Goal: Task Accomplishment & Management: Use online tool/utility

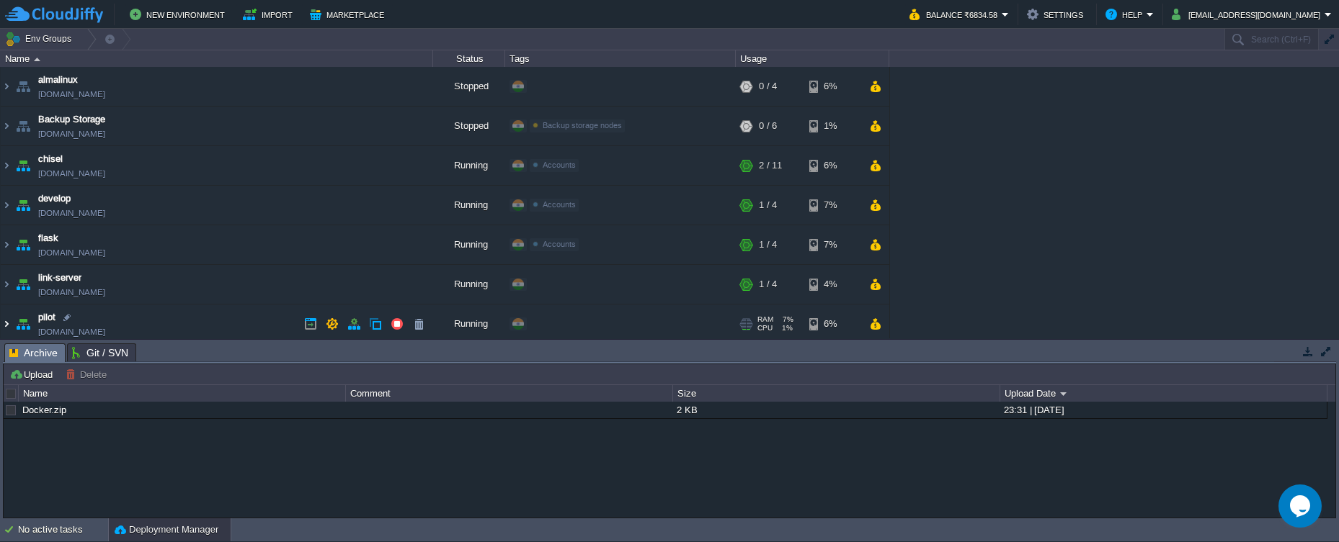
click at [10, 323] on img at bounding box center [7, 324] width 12 height 39
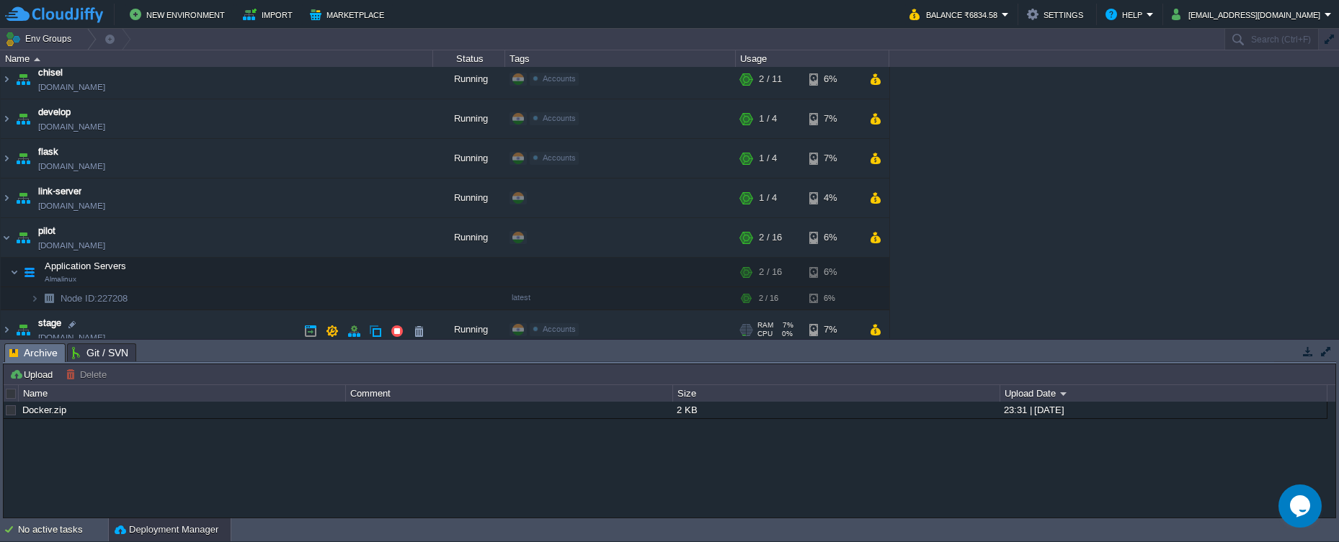
scroll to position [144, 0]
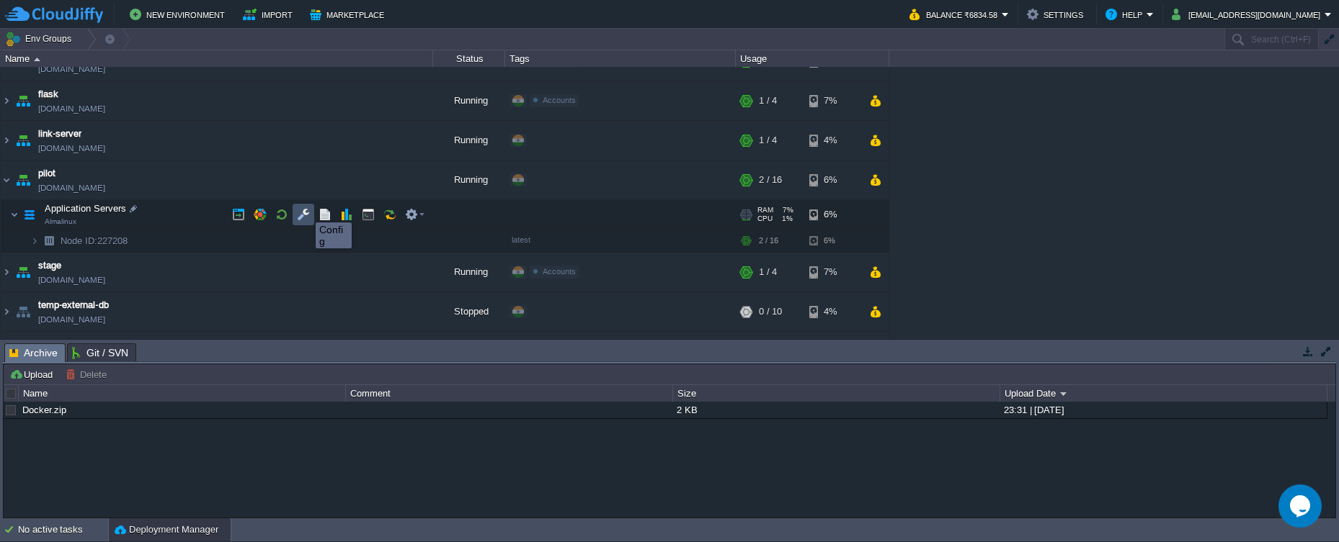
click at [305, 210] on button "button" at bounding box center [303, 214] width 13 height 13
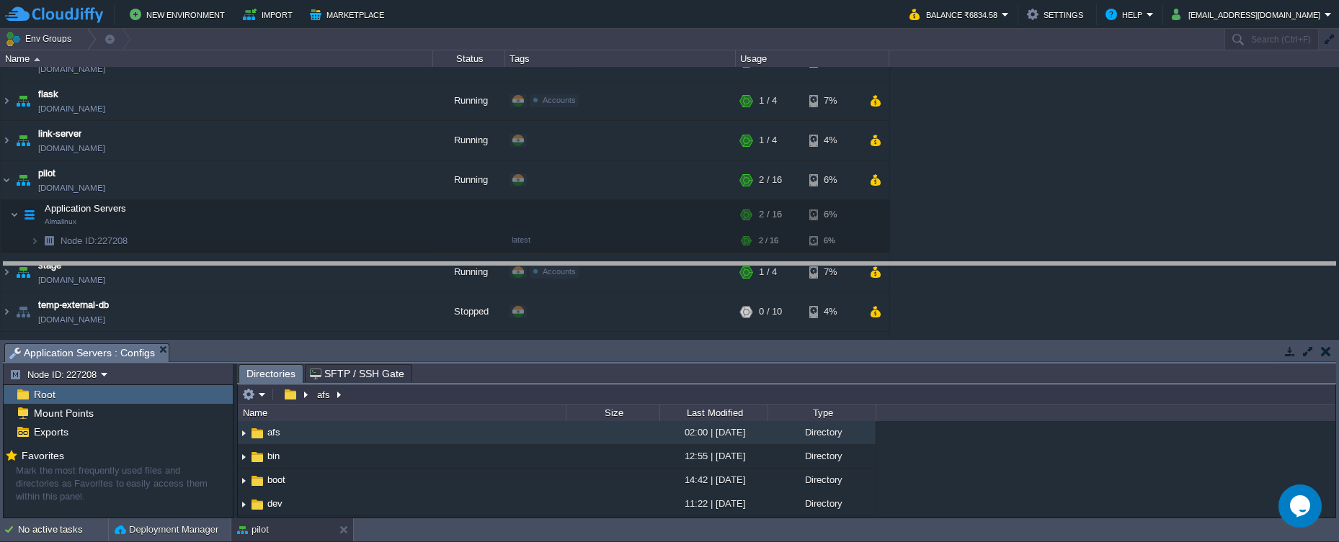
drag, startPoint x: 559, startPoint y: 357, endPoint x: 542, endPoint y: 274, distance: 84.6
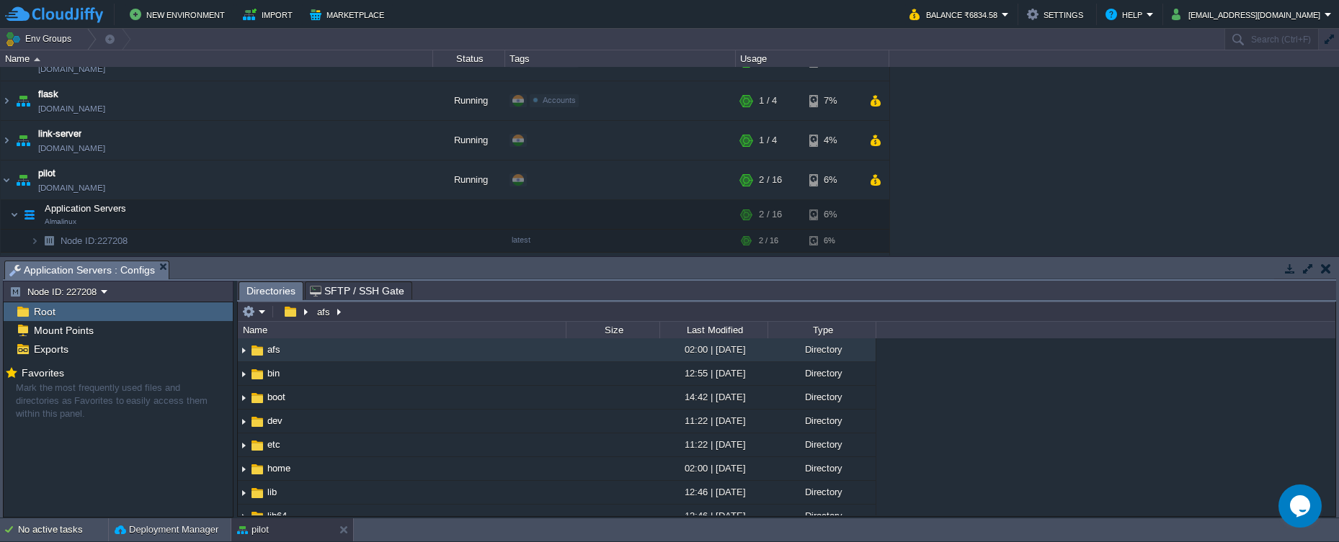
type input "/afs"
click at [351, 315] on input "/afs" at bounding box center [786, 312] width 1097 height 20
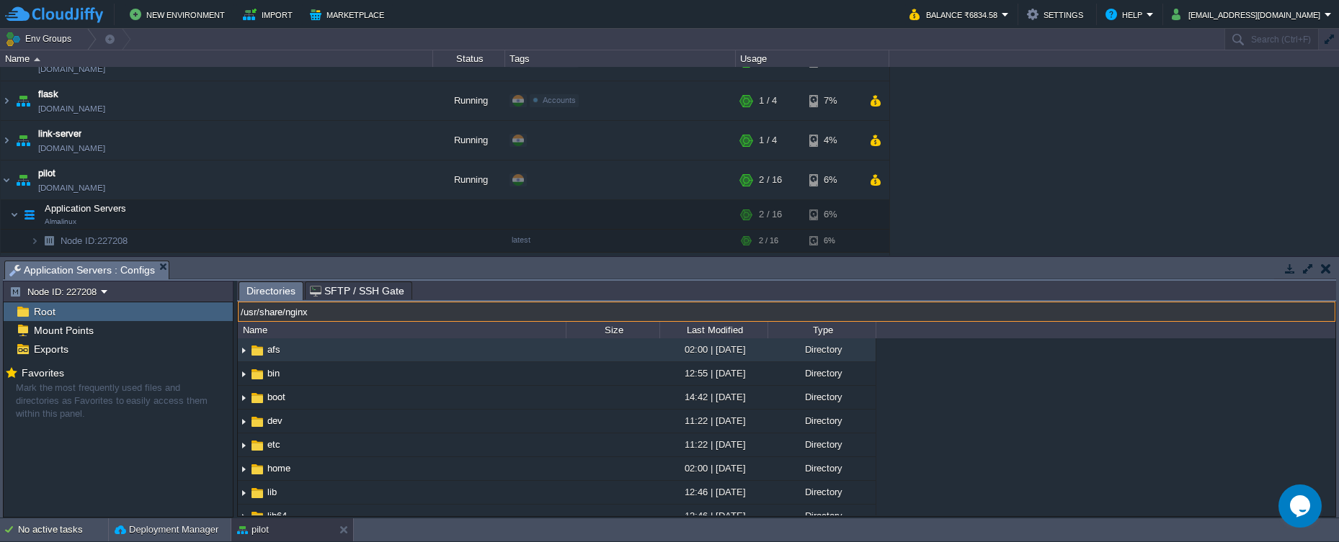
type input "/usr/share/nginx"
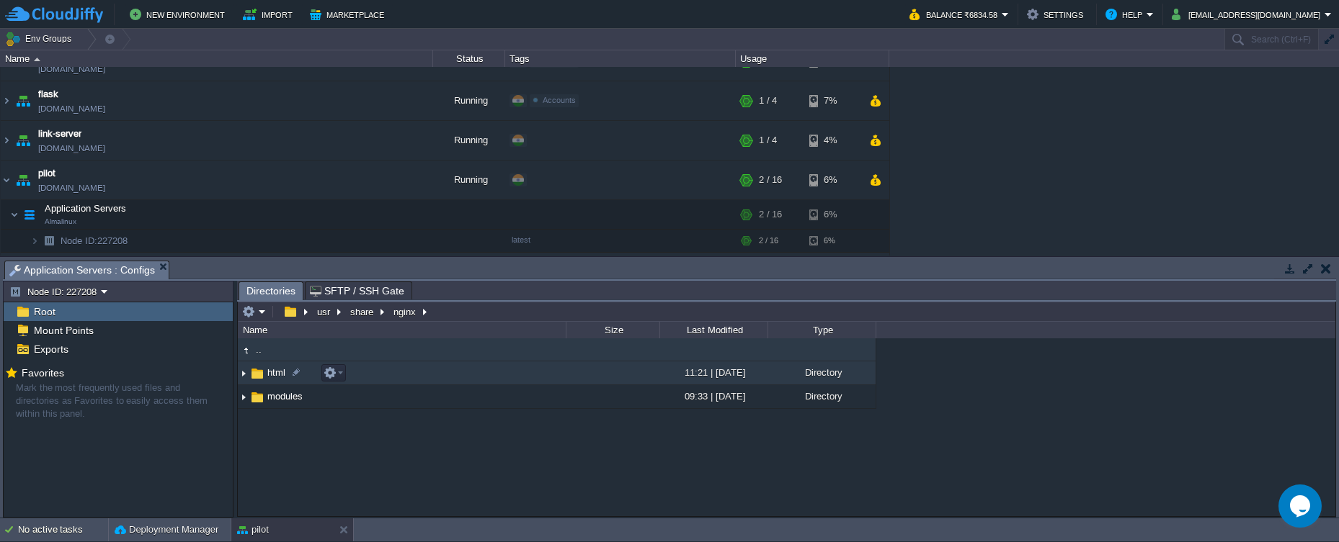
click at [246, 377] on img at bounding box center [244, 373] width 12 height 22
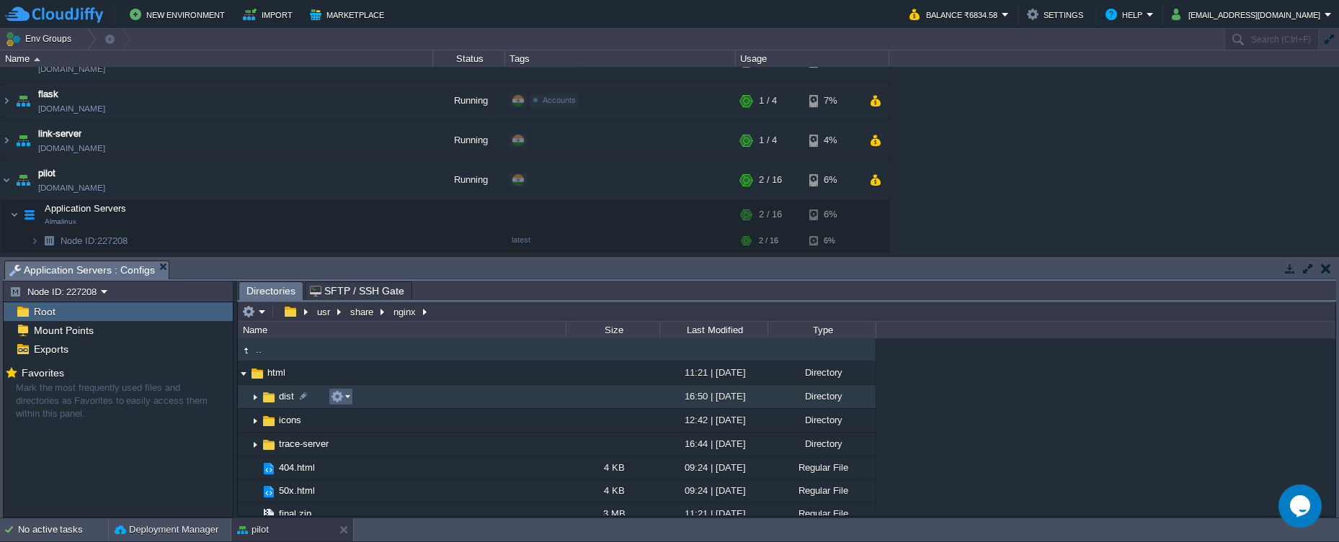
click at [347, 397] on em at bounding box center [340, 396] width 19 height 13
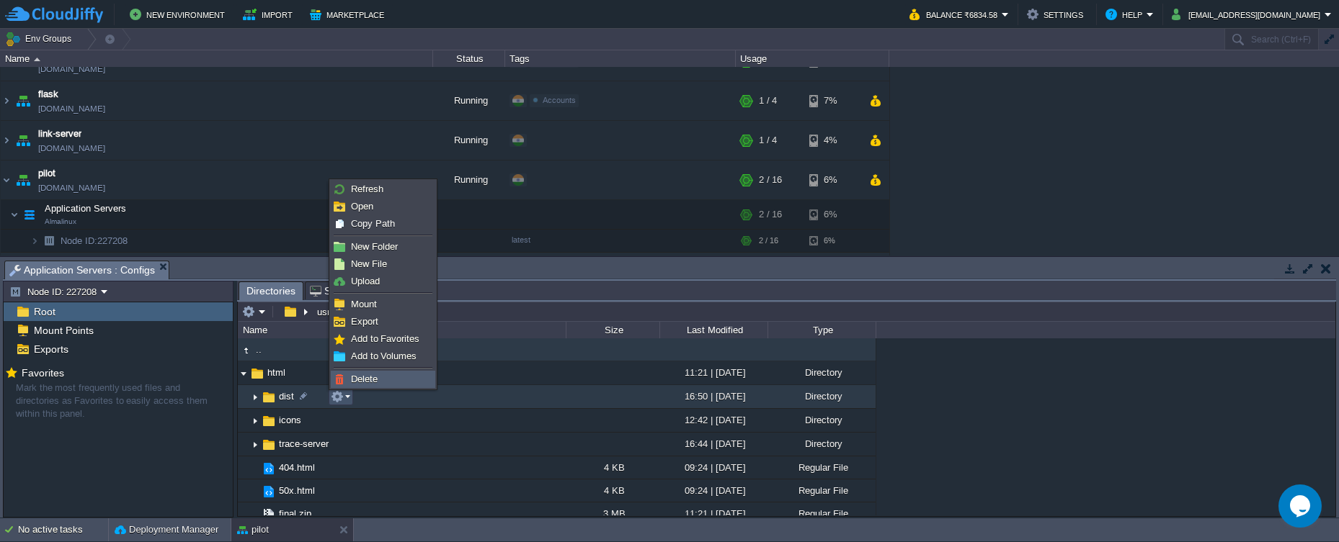
click at [358, 377] on span "Delete" at bounding box center [364, 379] width 27 height 11
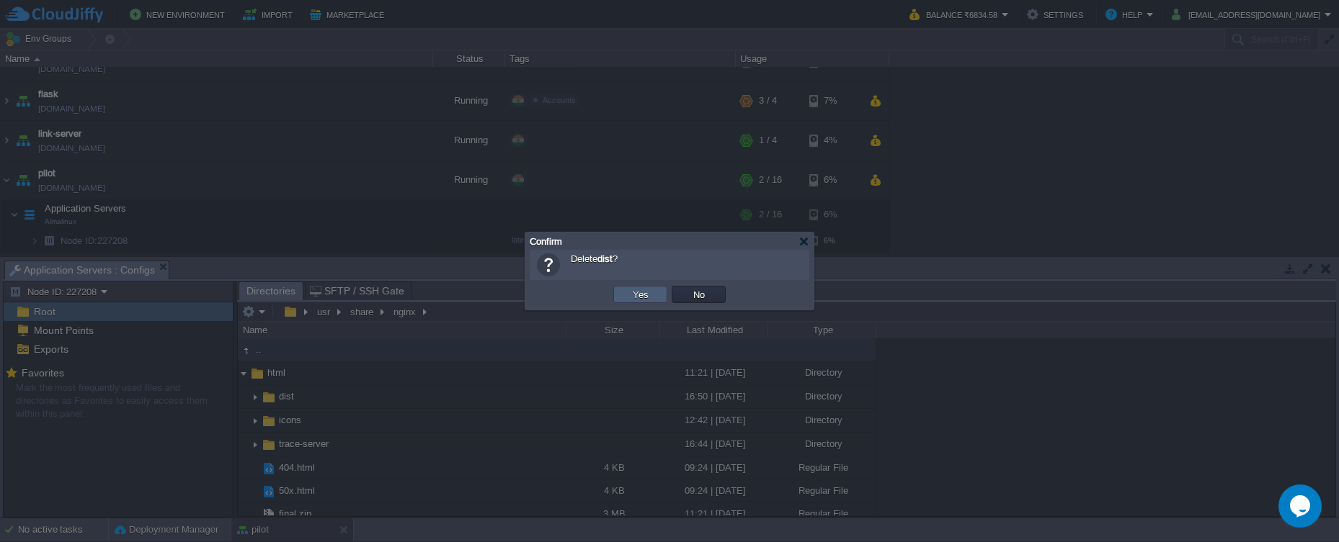
click at [620, 300] on td "Yes" at bounding box center [640, 294] width 54 height 17
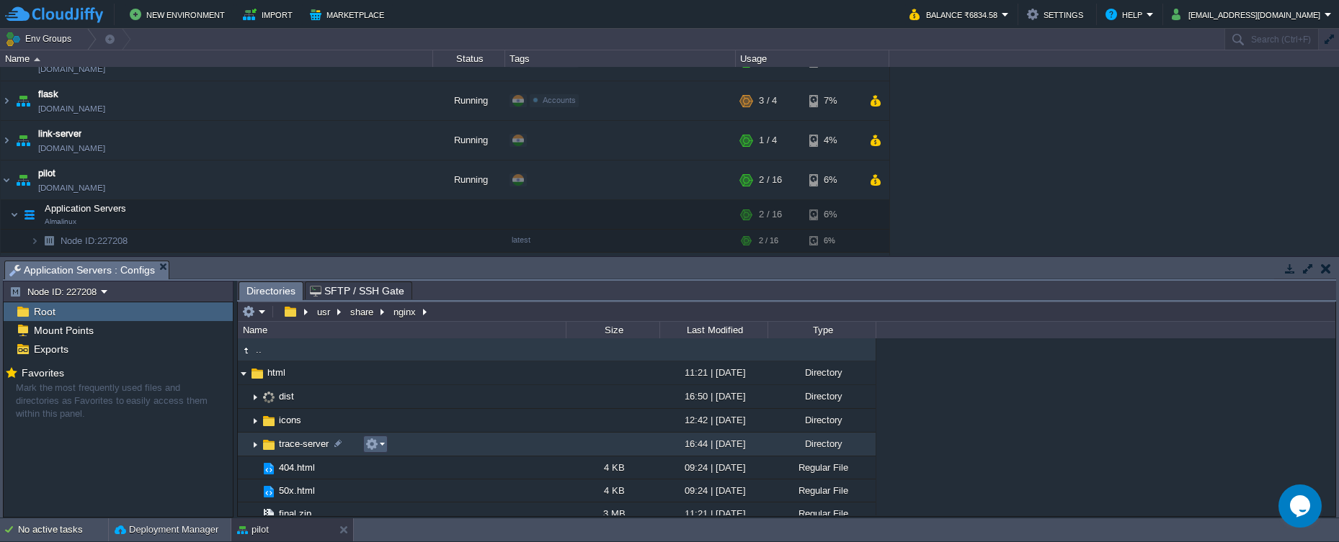
click at [380, 447] on em at bounding box center [374, 444] width 19 height 13
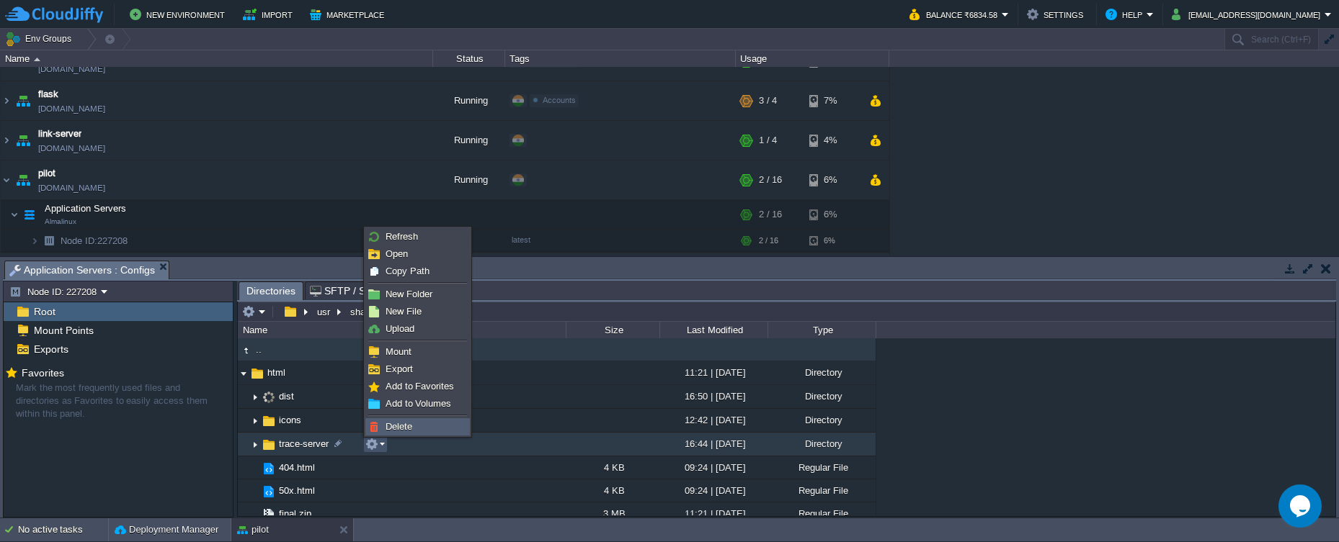
click at [396, 424] on span "Delete" at bounding box center [398, 426] width 27 height 11
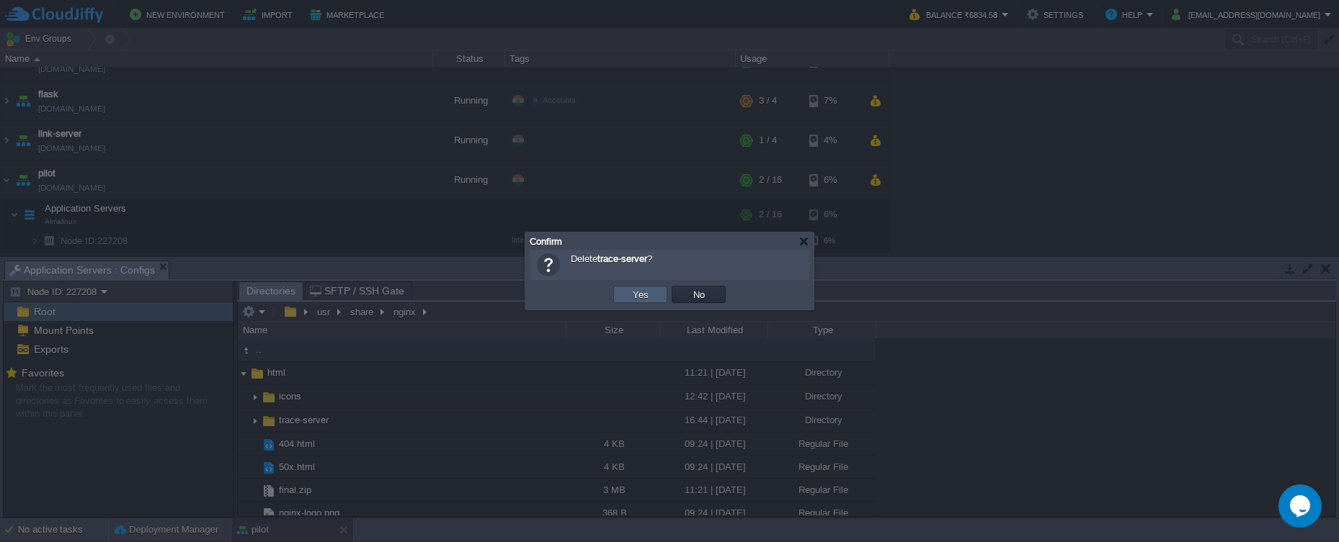
click at [633, 302] on td "Yes" at bounding box center [640, 294] width 54 height 17
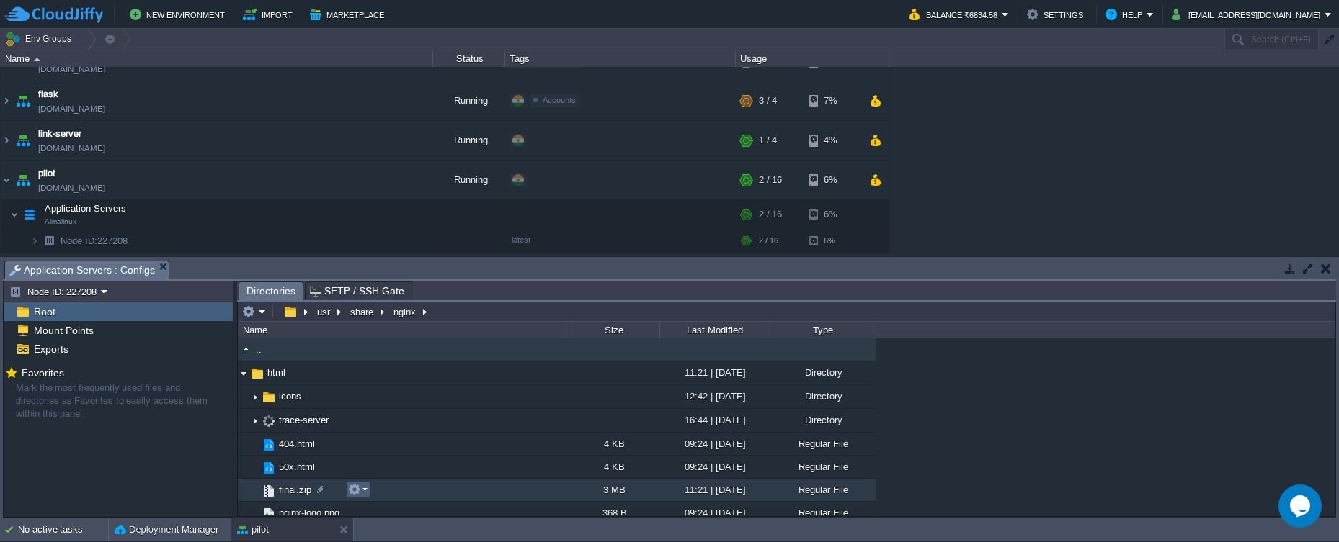
click at [367, 495] on em at bounding box center [357, 489] width 19 height 13
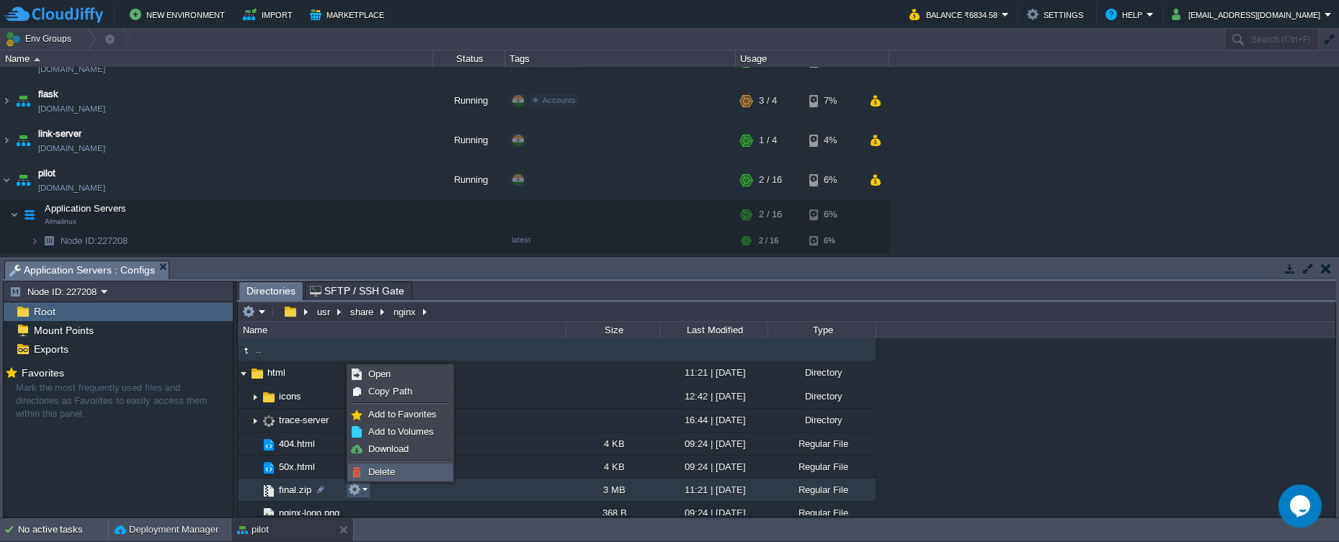
click at [391, 472] on span "Delete" at bounding box center [381, 472] width 27 height 11
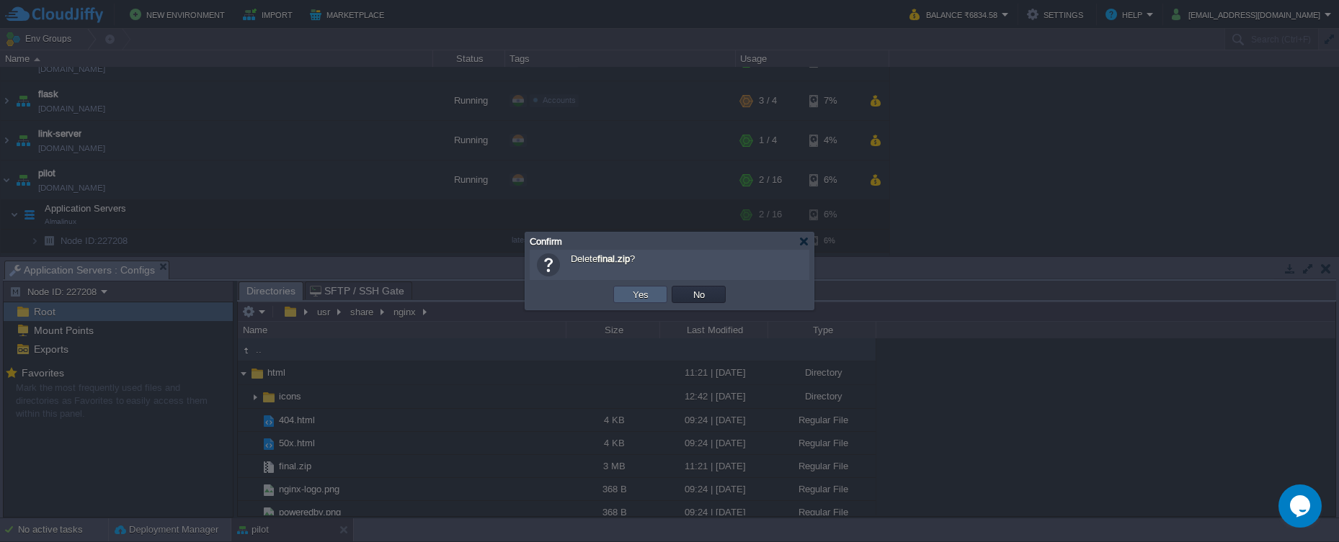
click at [618, 300] on td "Yes" at bounding box center [640, 294] width 54 height 17
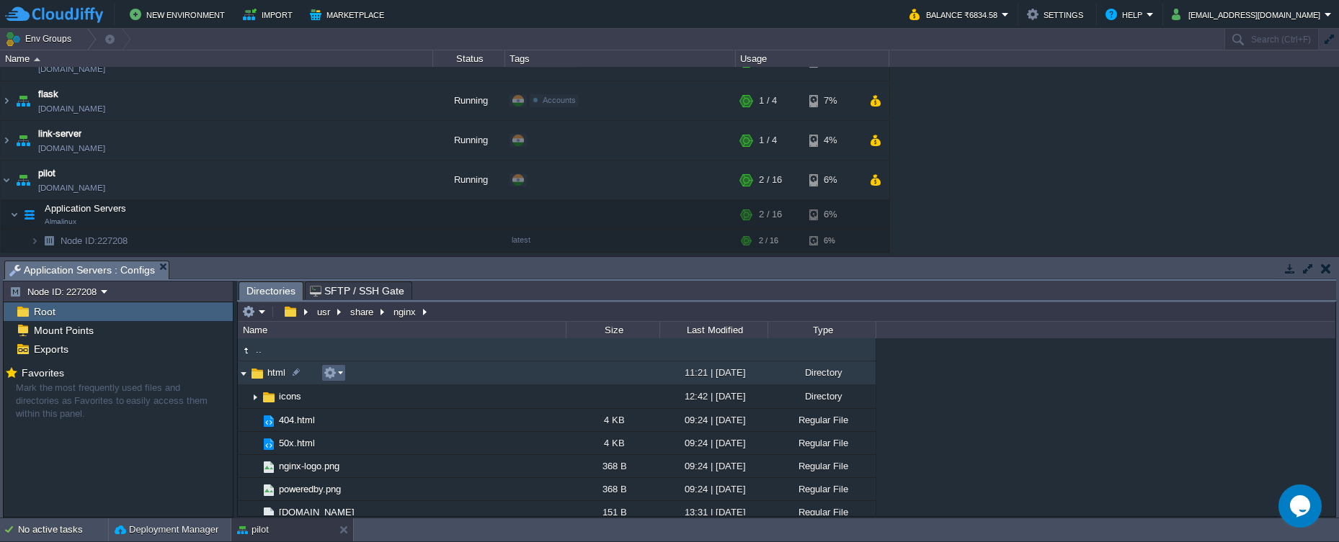
click at [342, 371] on em at bounding box center [332, 373] width 19 height 13
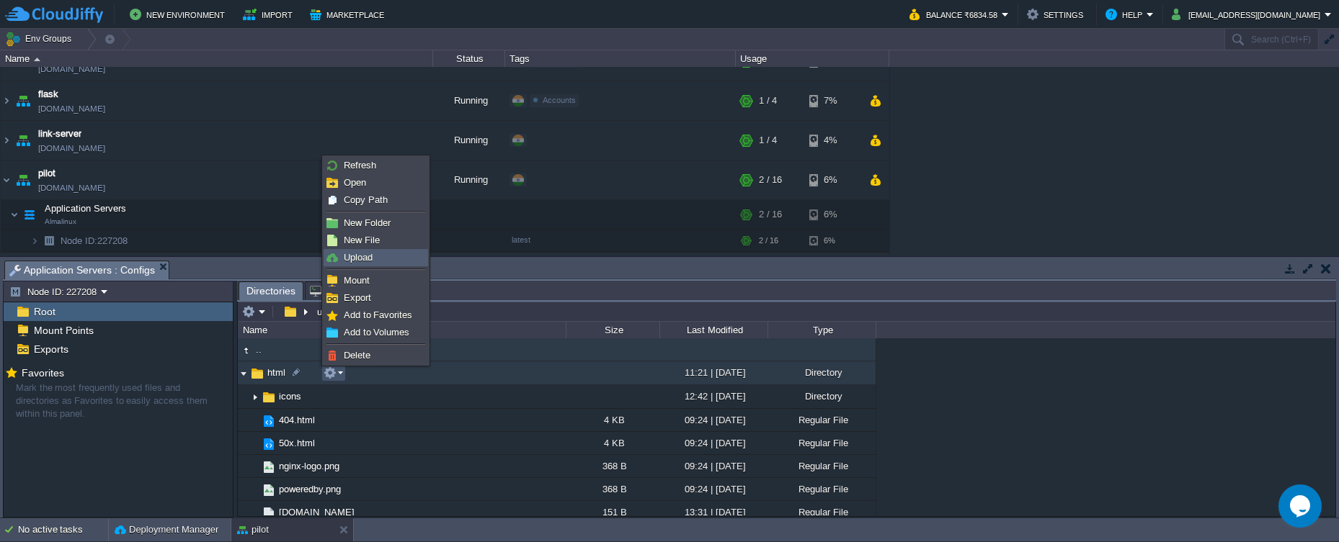
click at [355, 255] on span "Upload" at bounding box center [358, 257] width 29 height 11
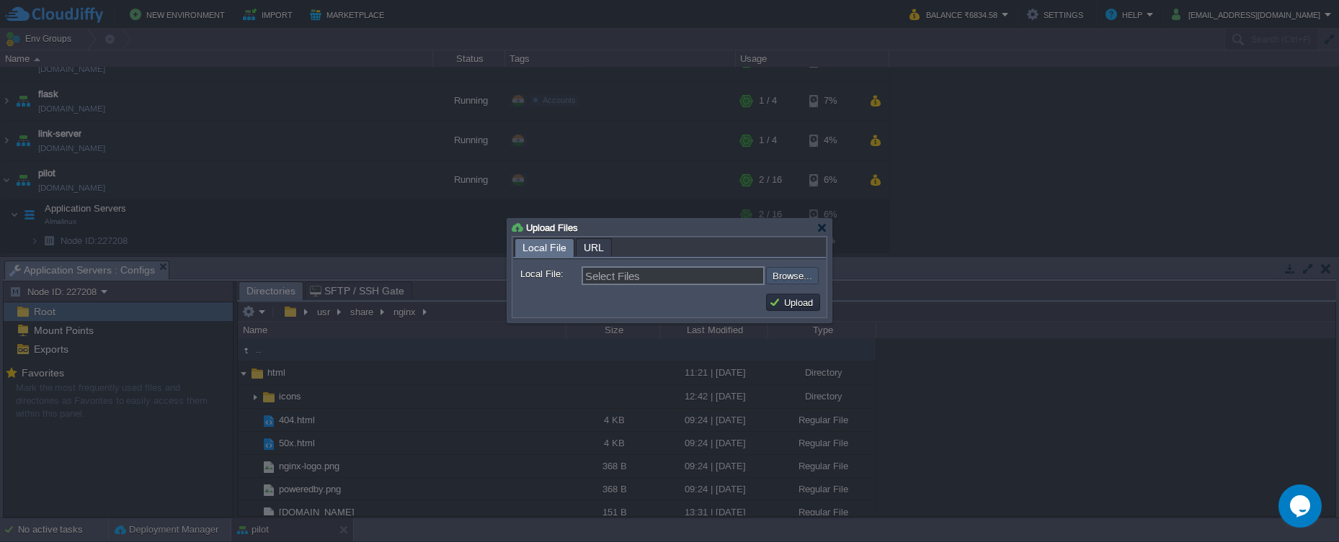
click at [775, 275] on input "file" at bounding box center [727, 275] width 182 height 17
type input "C:\fakepath\final.zip"
type input "final.zip"
click at [774, 307] on button "Upload" at bounding box center [793, 302] width 48 height 13
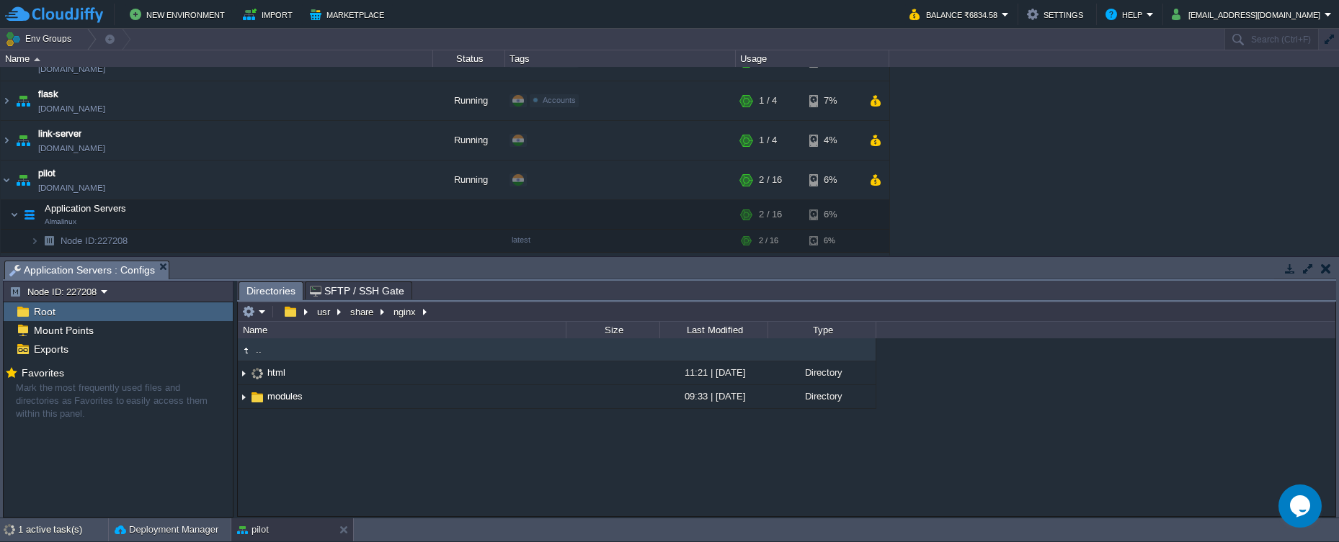
click at [383, 289] on span "SFTP / SSH Gate" at bounding box center [357, 290] width 94 height 17
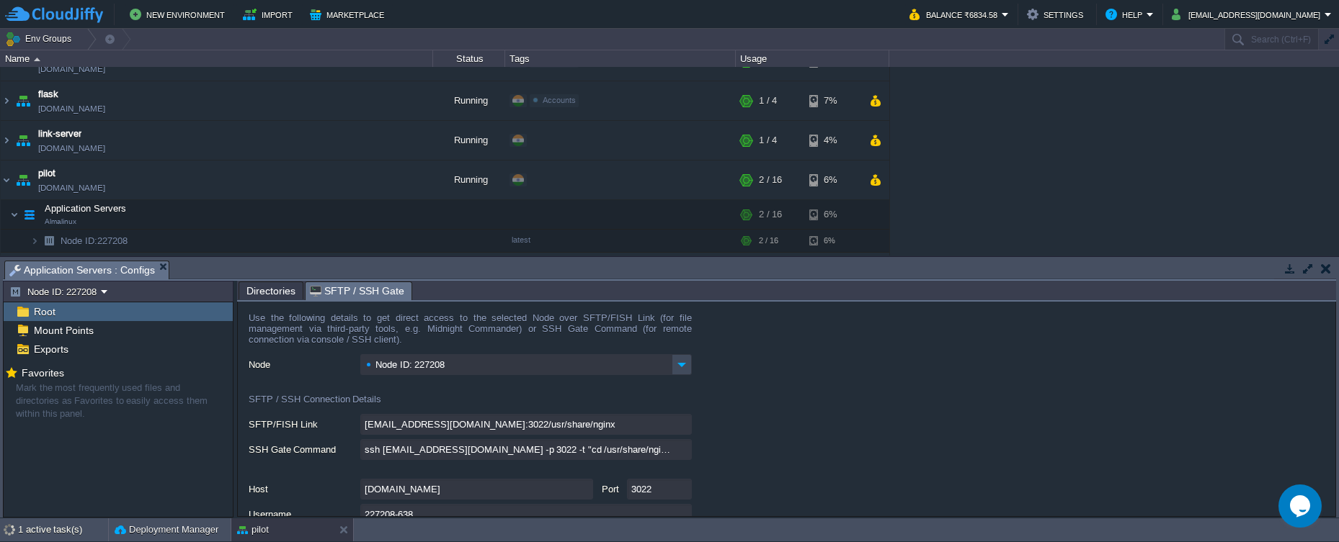
click at [282, 292] on span "Directories" at bounding box center [270, 290] width 49 height 17
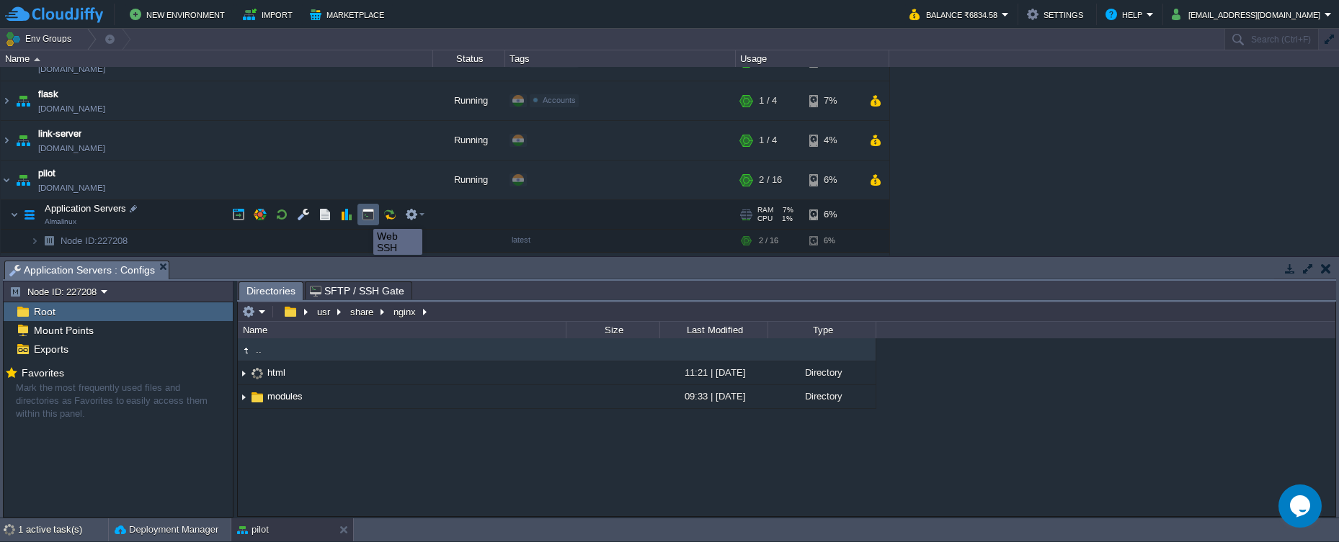
click at [362, 216] on button "button" at bounding box center [368, 214] width 13 height 13
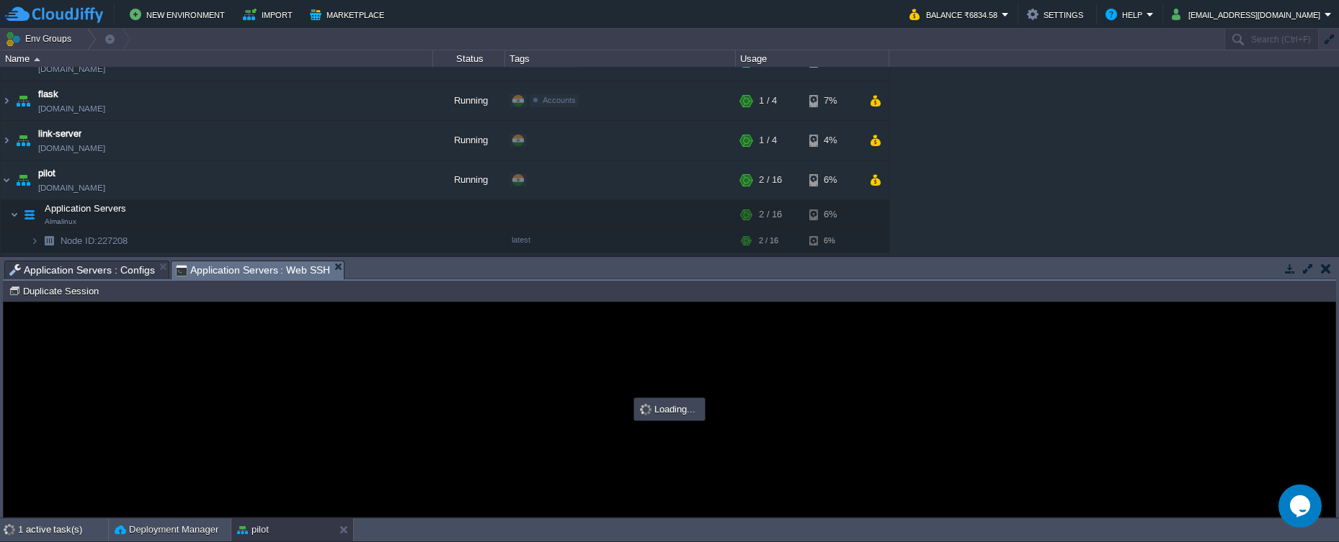
scroll to position [0, 0]
type input "#000000"
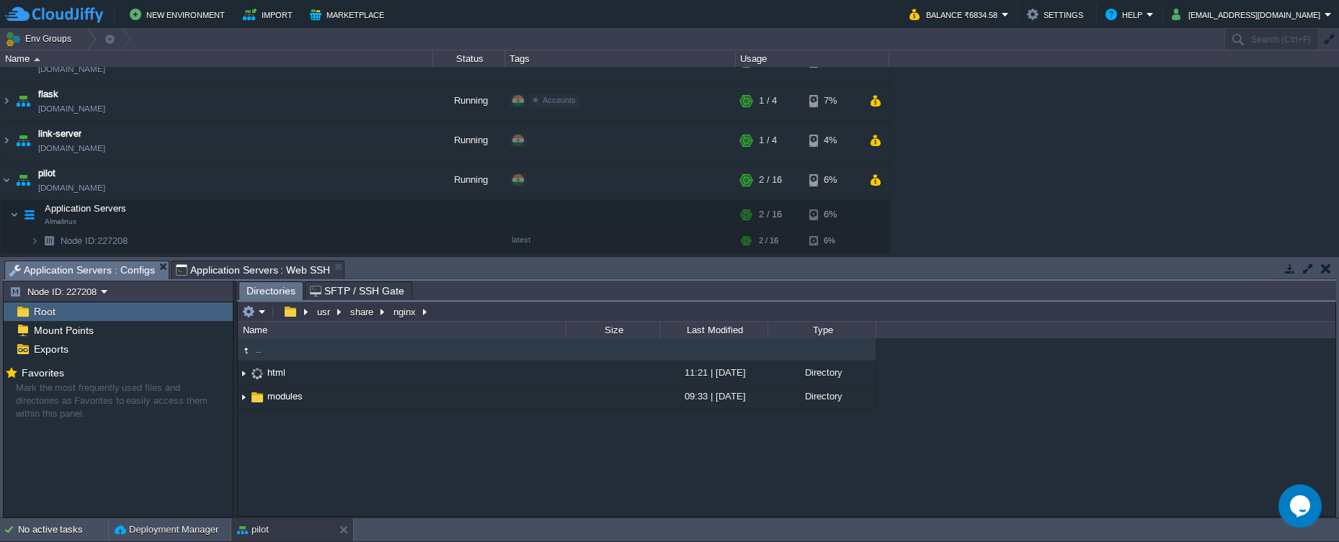
click at [142, 272] on span "Application Servers : Configs" at bounding box center [82, 271] width 146 height 18
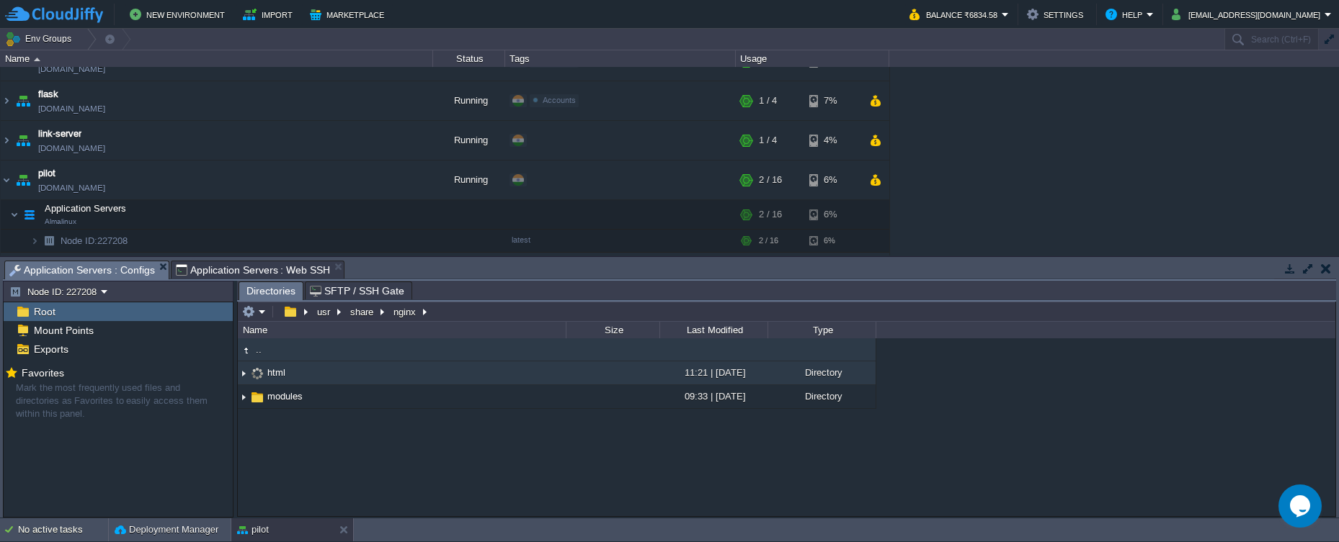
click at [317, 373] on td "html" at bounding box center [402, 374] width 328 height 24
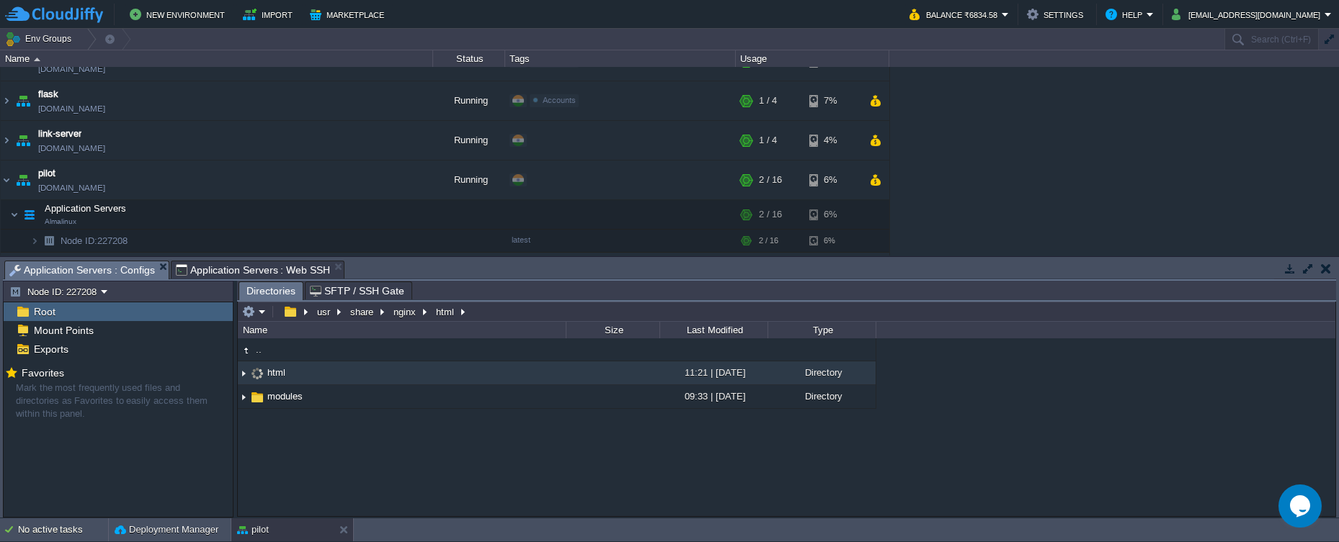
type input "/usr/share/nginx/html"
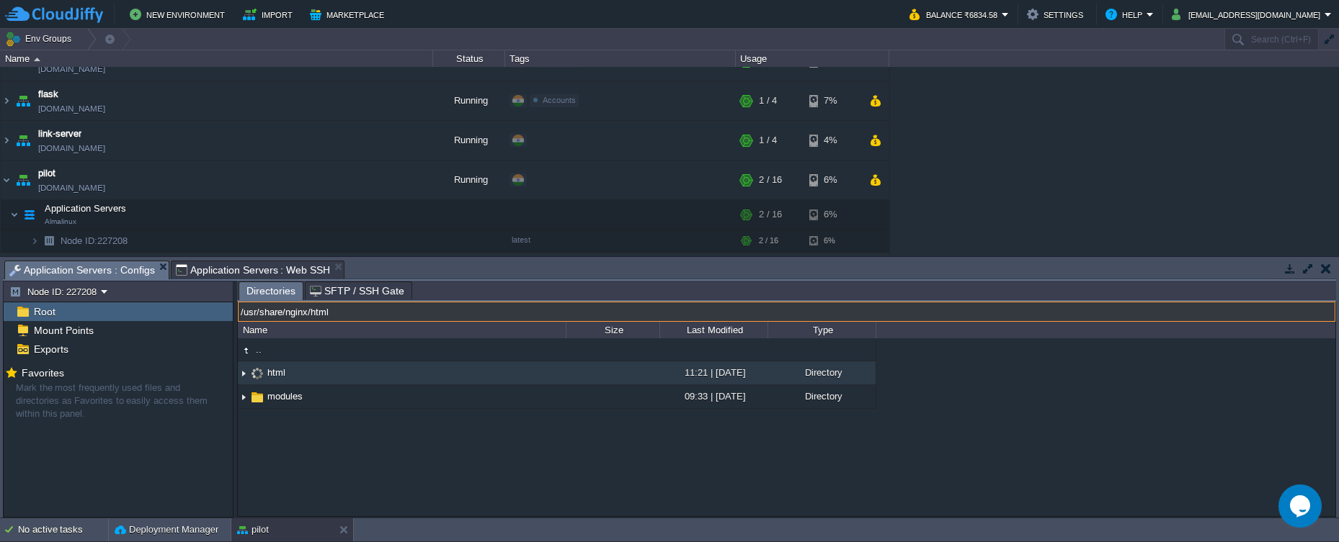
click at [476, 316] on input "/usr/share/nginx/html" at bounding box center [786, 312] width 1097 height 20
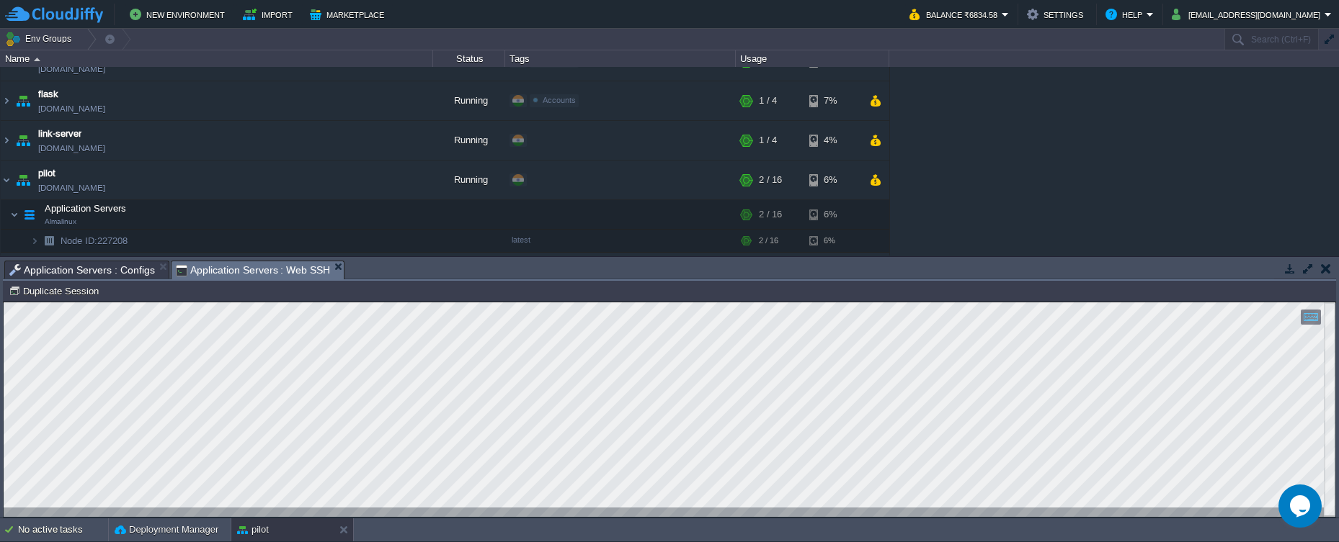
click at [308, 274] on span "Application Servers : Web SSH" at bounding box center [253, 271] width 155 height 18
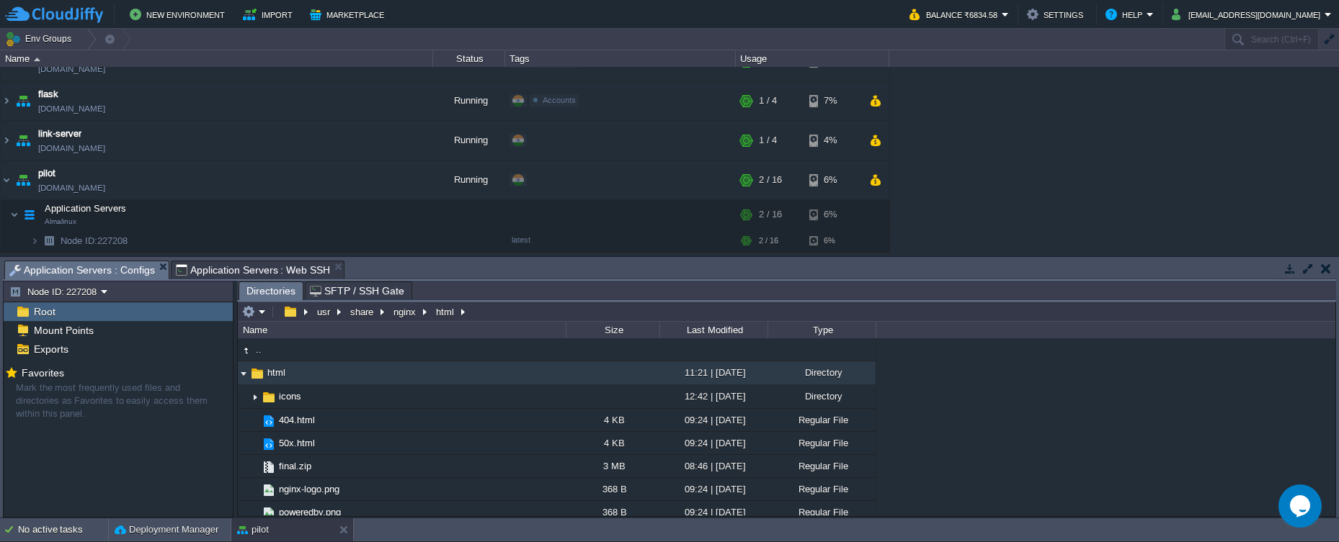
click at [143, 277] on span "Application Servers : Configs" at bounding box center [82, 271] width 146 height 18
click at [241, 273] on span "Application Servers : Web SSH" at bounding box center [253, 270] width 155 height 17
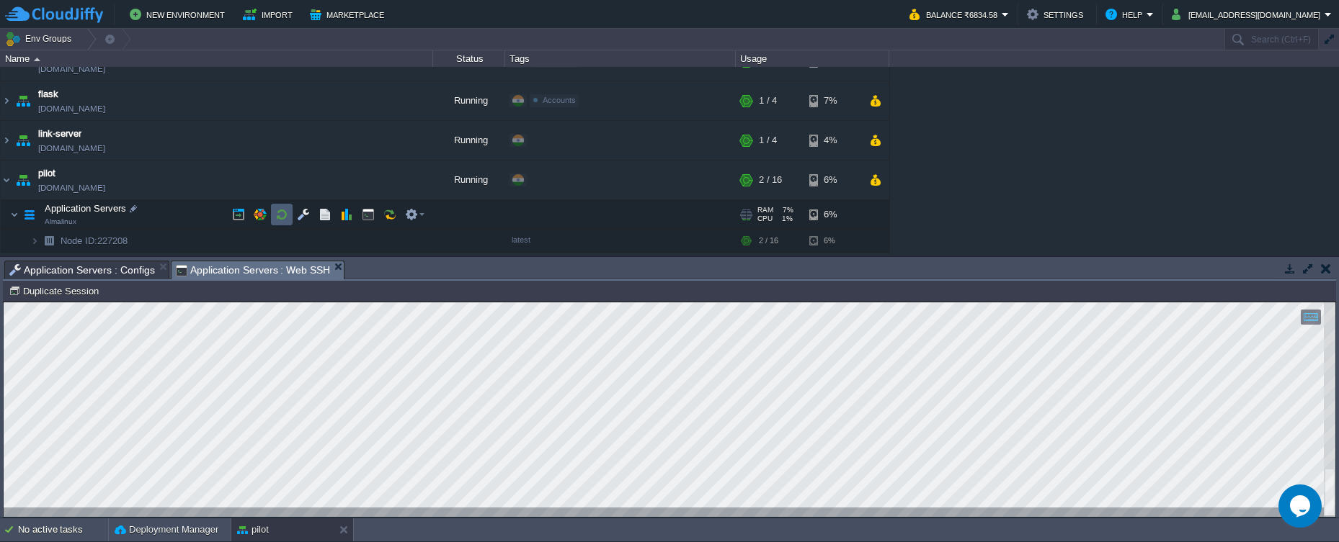
click at [277, 215] on button "button" at bounding box center [281, 214] width 13 height 13
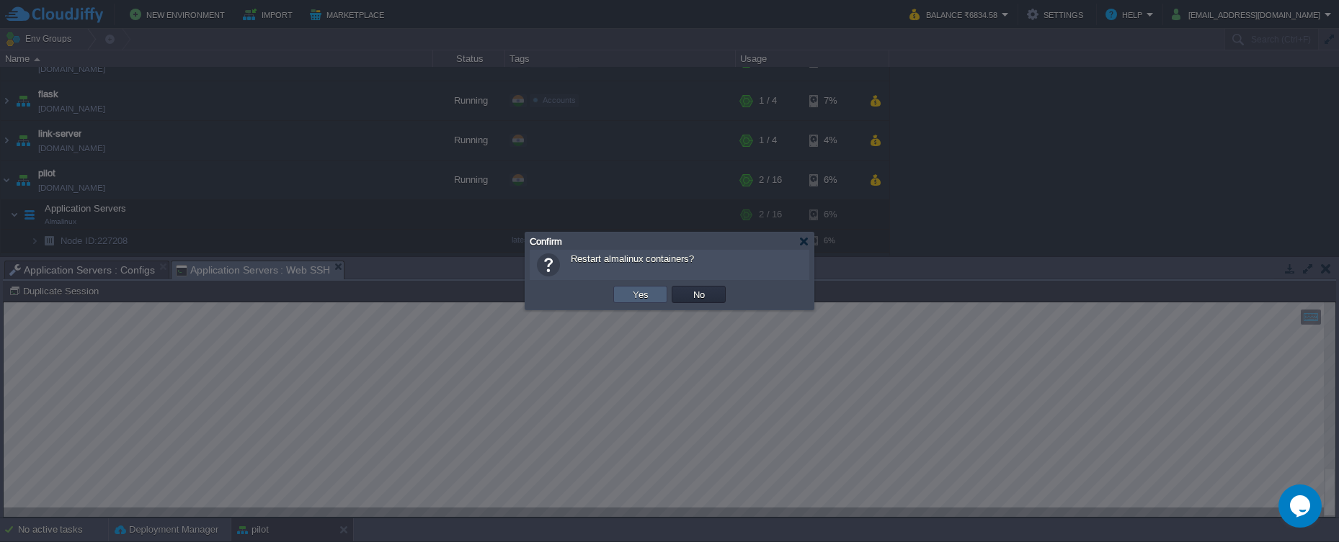
click at [616, 290] on td "Yes" at bounding box center [640, 294] width 54 height 17
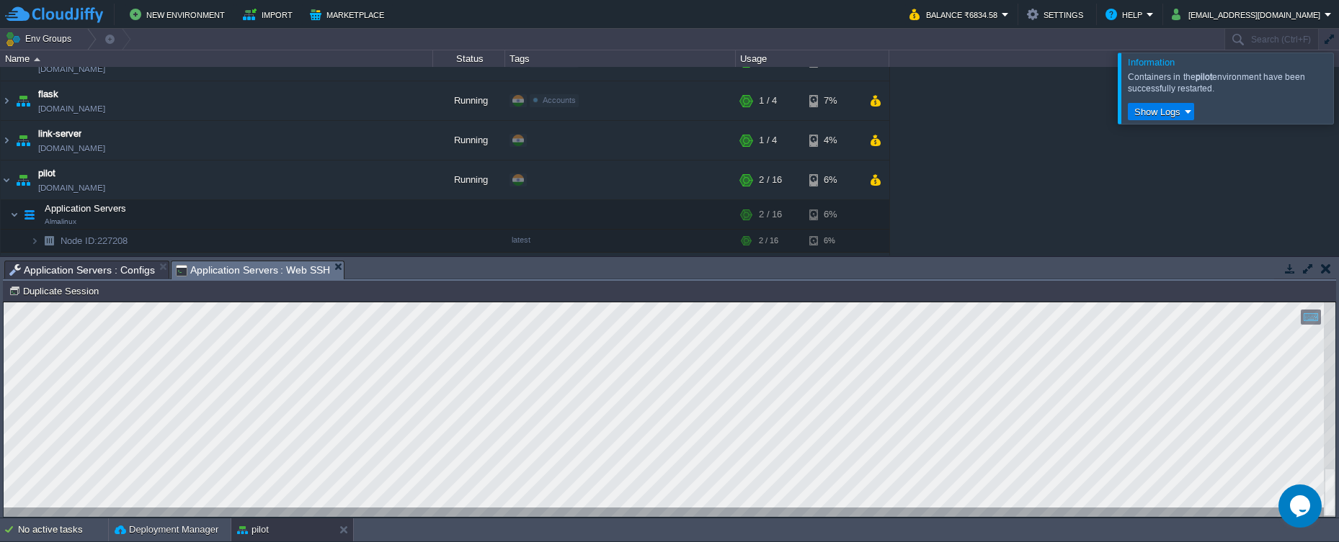
click at [1338, 93] on div at bounding box center [1356, 88] width 0 height 71
